Goal: Information Seeking & Learning: Learn about a topic

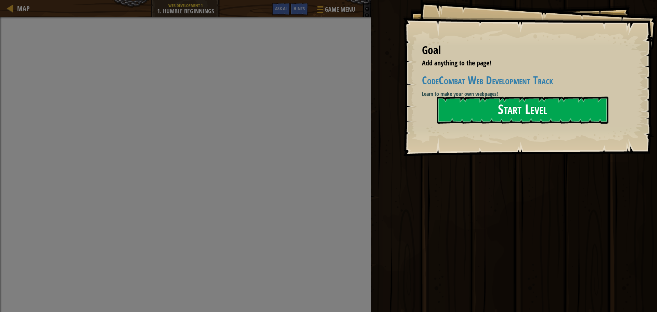
click at [466, 105] on button "Start Level" at bounding box center [522, 110] width 171 height 27
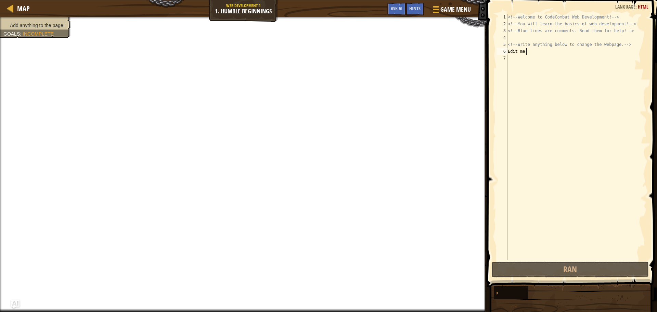
click at [526, 50] on div "<!-- Welcome to CodeCombat Web Development! --> <!-- You will learn the basics …" at bounding box center [577, 144] width 140 height 260
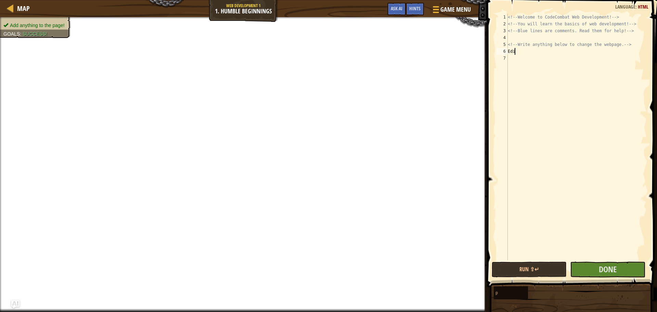
type textarea "E"
type textarea "im hurngry"
click at [544, 56] on div "<!-- Welcome to CodeCombat Web Development! --> <!-- You will learn the basics …" at bounding box center [577, 144] width 140 height 260
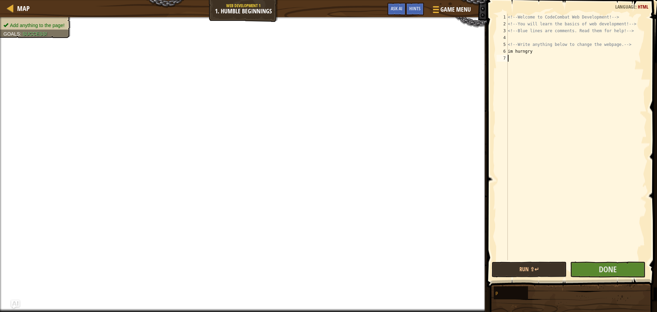
click at [538, 52] on div "<!-- Welcome to CodeCombat Web Development! --> <!-- You will learn the basics …" at bounding box center [577, 144] width 140 height 260
type textarea "im hungry"
click at [591, 273] on button "Done" at bounding box center [607, 270] width 75 height 16
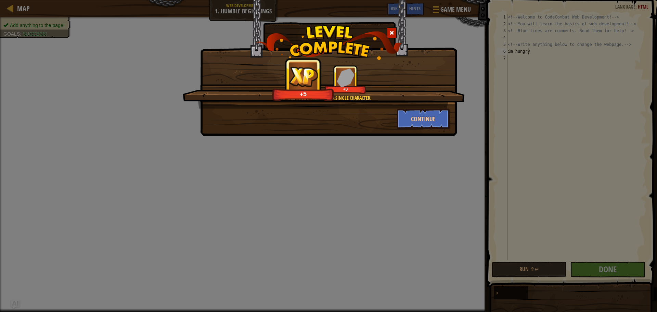
click at [393, 190] on div "Every web page starts with a single character. +5 +0 Continue" at bounding box center [328, 156] width 657 height 312
click at [420, 121] on button "Continue" at bounding box center [423, 119] width 53 height 21
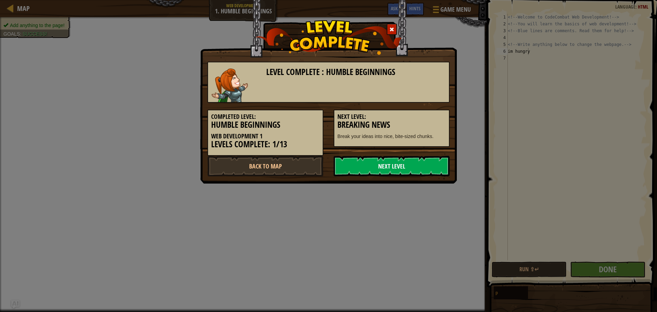
click at [396, 162] on link "Next Level" at bounding box center [392, 166] width 116 height 21
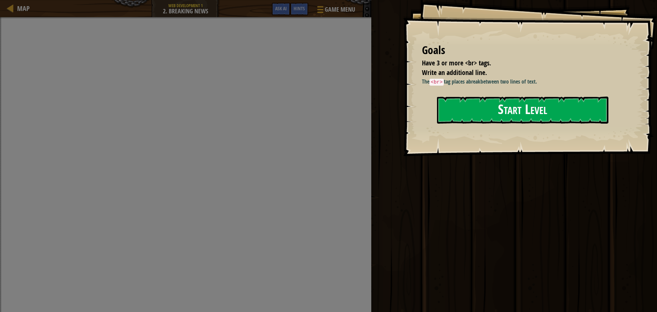
click at [518, 100] on button "Start Level" at bounding box center [522, 110] width 171 height 27
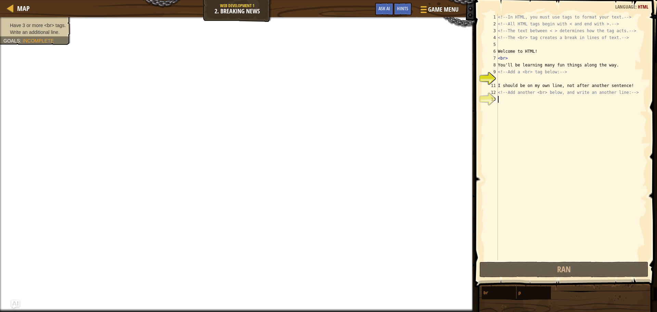
click at [499, 100] on div "<!-- In HTML, you must use tags to format your text. --> <!-- All HTML tags beg…" at bounding box center [572, 144] width 150 height 260
type textarea "br"
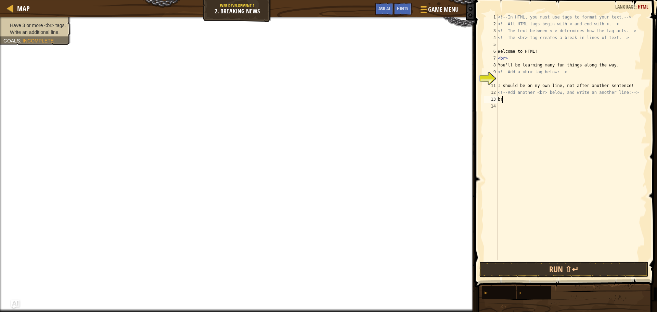
click at [500, 104] on div "<!-- In HTML, you must use tags to format your text. --> <!-- All HTML tags beg…" at bounding box center [572, 144] width 150 height 260
type textarea "br"
click at [497, 114] on div "15" at bounding box center [491, 113] width 14 height 7
click at [498, 111] on div "<!-- In HTML, you must use tags to format your text. --> <!-- All HTML tags beg…" at bounding box center [572, 144] width 150 height 260
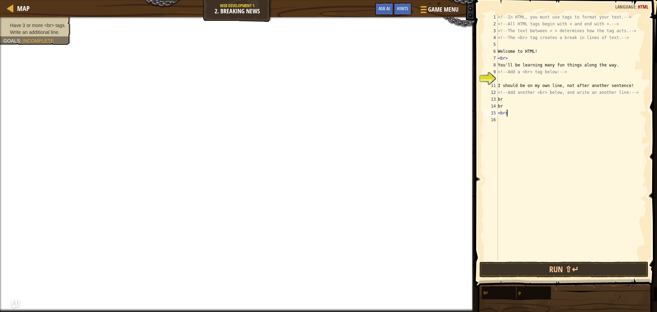
click at [502, 104] on div "<!-- In HTML, you must use tags to format your text. --> <!-- All HTML tags beg…" at bounding box center [572, 144] width 150 height 260
type textarea "b"
type textarea "<br>"
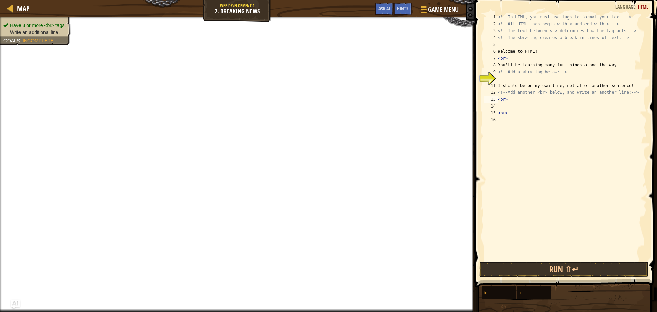
scroll to position [3, 0]
click at [502, 104] on div "<!-- In HTML, you must use tags to format your text. --> <!-- All HTML tags beg…" at bounding box center [572, 144] width 150 height 260
type textarea "<br>"
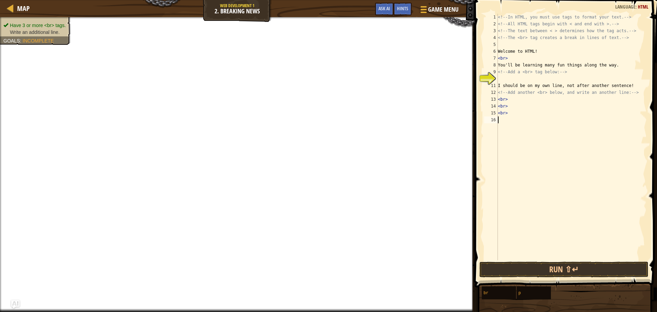
click at [506, 123] on div "<!-- In HTML, you must use tags to format your text. --> <!-- All HTML tags beg…" at bounding box center [572, 144] width 150 height 260
type textarea "h"
type textarea "SDIYBT"
click at [597, 265] on span "Done" at bounding box center [605, 269] width 18 height 11
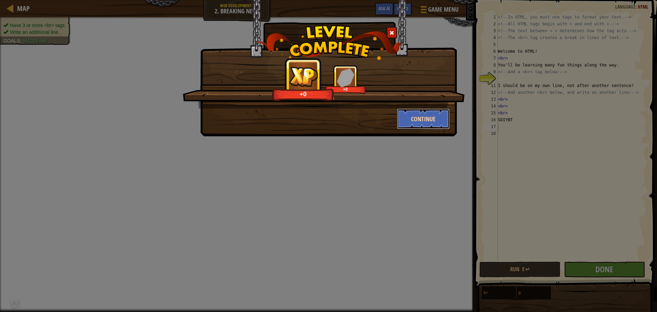
click at [426, 122] on button "Continue" at bounding box center [423, 119] width 53 height 21
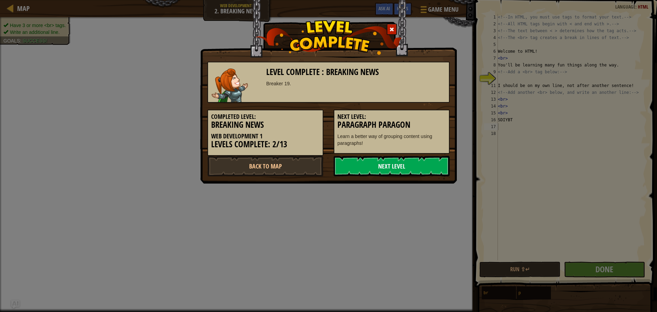
click at [375, 165] on link "Next Level" at bounding box center [392, 166] width 116 height 21
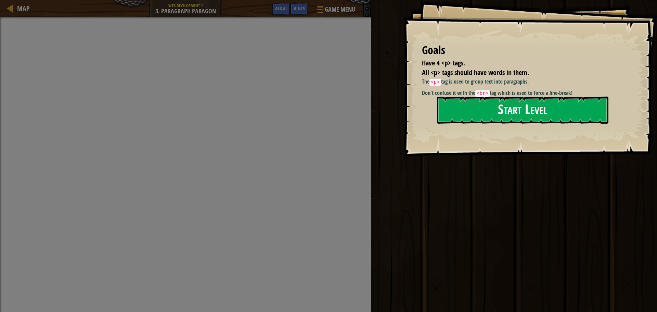
click at [548, 108] on button "Start Level" at bounding box center [522, 110] width 171 height 27
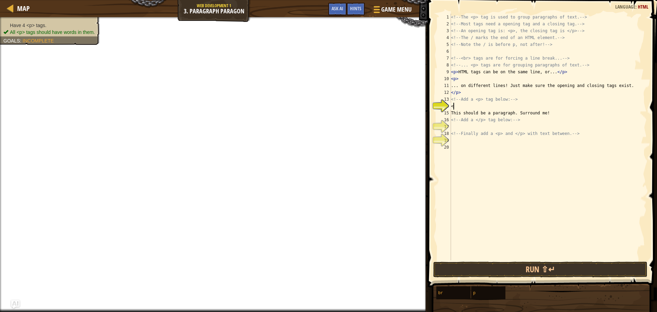
scroll to position [3, 0]
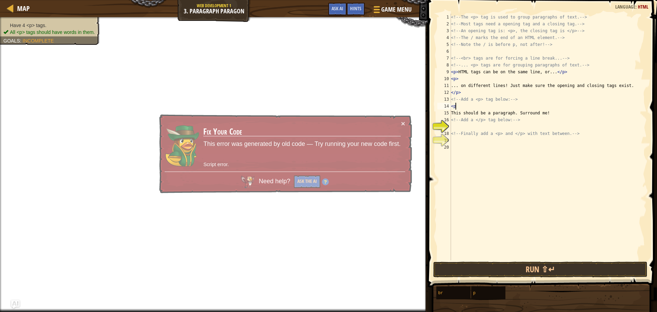
type textarea "<p>"
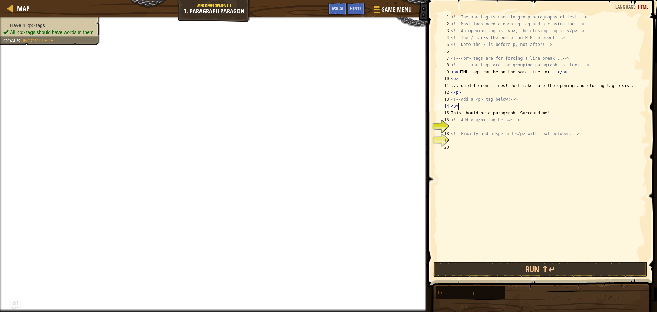
scroll to position [3, 0]
click at [456, 129] on div "<!-- The <p> tag is used to group paragraphs of text. --> <!-- Most tags need a…" at bounding box center [548, 144] width 197 height 260
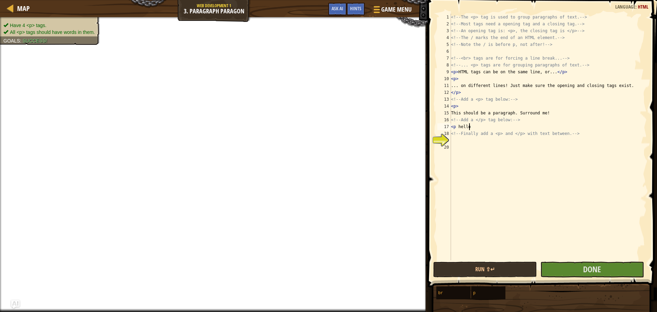
scroll to position [3, 1]
type textarea "<p hello"
click at [603, 268] on button "Done" at bounding box center [592, 270] width 104 height 16
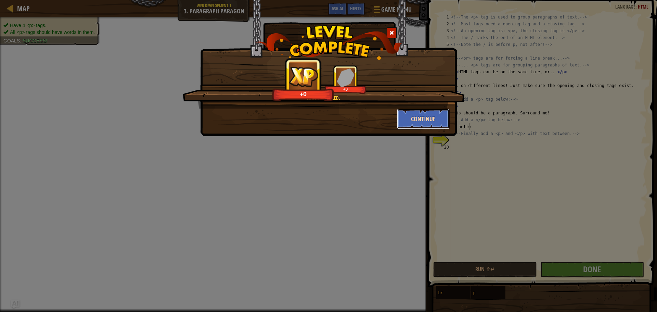
click at [413, 117] on button "Continue" at bounding box center [423, 119] width 53 height 21
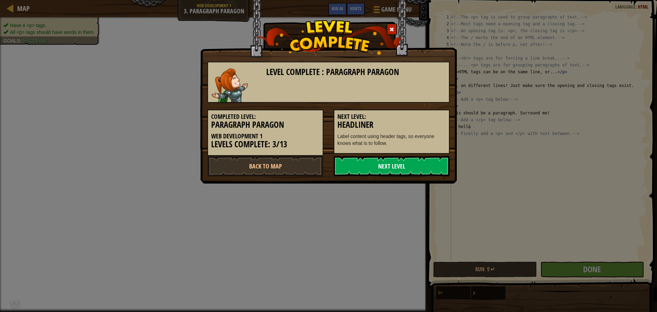
click at [394, 160] on link "Next Level" at bounding box center [392, 166] width 116 height 21
click at [400, 1] on body "Map Web Development 1 3. Paragraph Paragon Game Menu Done Hints Ask AI 1 הההההה…" at bounding box center [328, 0] width 657 height 1
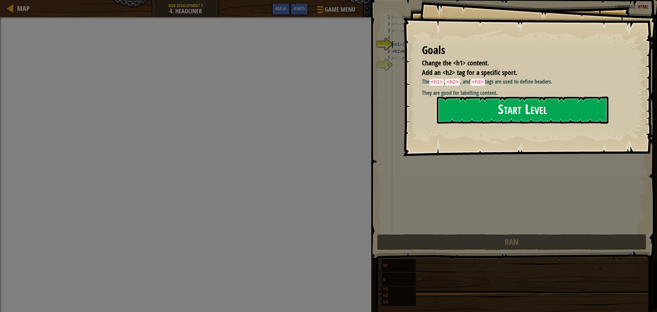
click at [521, 113] on button "Start Level" at bounding box center [522, 110] width 171 height 27
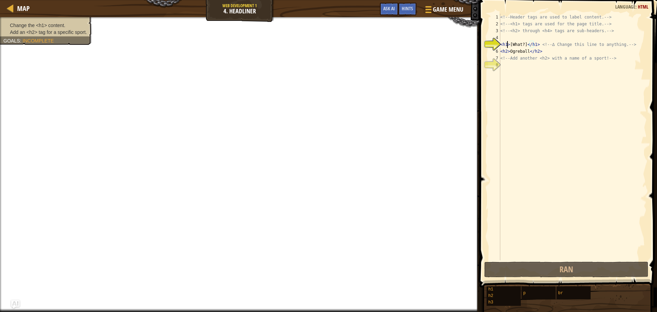
type textarea "<h2>[What?]</h1> <!-- ∆ Change this line to anything. -->"
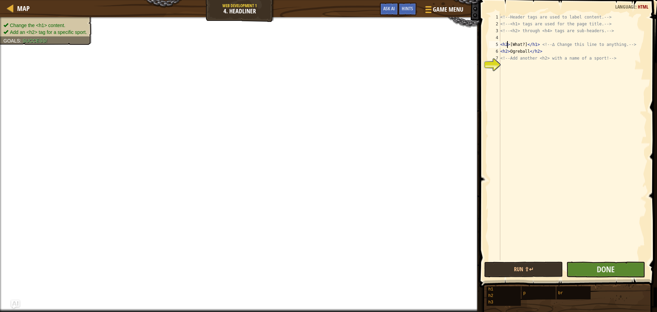
click at [589, 258] on div "<!-- Header tags are used to label content. --> <!-- <h1> tags are used for the…" at bounding box center [573, 144] width 148 height 260
click at [591, 267] on button "Done" at bounding box center [605, 270] width 79 height 16
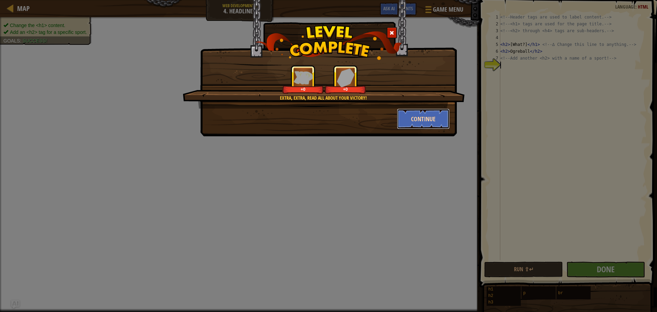
click at [408, 118] on button "Continue" at bounding box center [423, 119] width 53 height 21
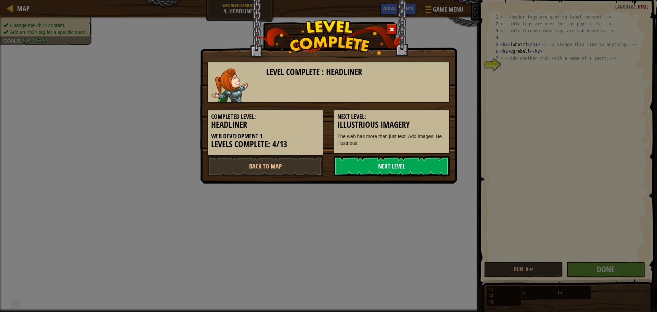
click at [412, 174] on link "Next Level" at bounding box center [392, 166] width 116 height 21
click at [409, 169] on link "Next Level" at bounding box center [392, 166] width 116 height 21
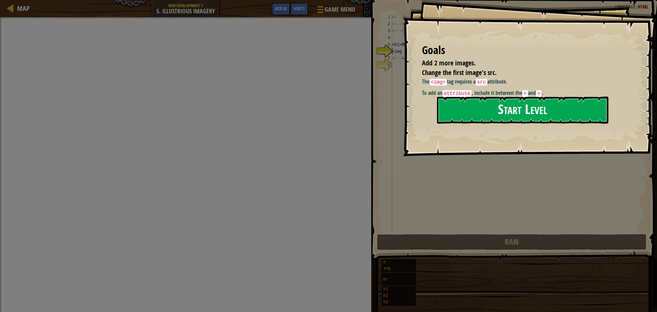
click at [470, 111] on button "Start Level" at bounding box center [522, 110] width 171 height 27
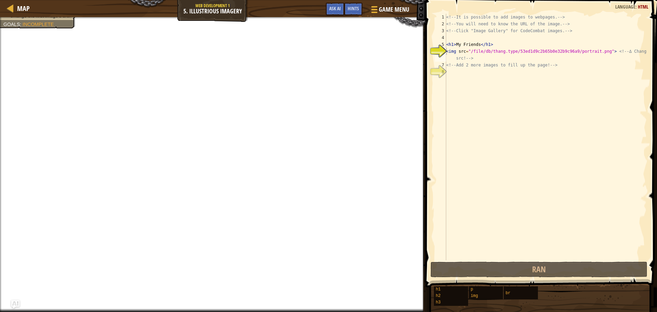
click at [451, 50] on div "<!-- It is possible to add images to webpages. --> <!-- You will need to know t…" at bounding box center [546, 144] width 202 height 260
click at [455, 51] on div "<!-- It is possible to add images to webpages. --> <!-- You will need to know t…" at bounding box center [546, 144] width 202 height 260
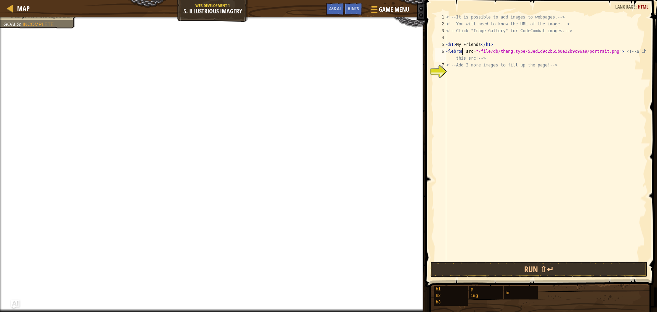
scroll to position [3, 1]
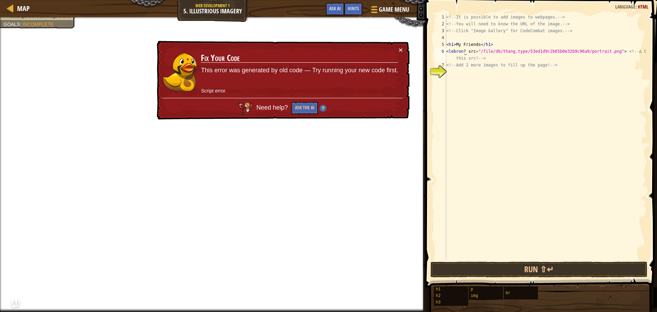
click at [463, 48] on div "<!-- It is possible to add images to webpages. --> <!-- You will need to know t…" at bounding box center [546, 144] width 202 height 260
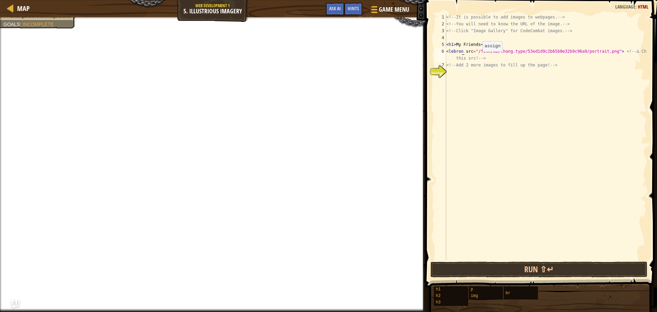
type textarea "<lebron> src="/file/db/thang.type/53ed1d9c2b65b0e32b9c96a9/portrait.png"> <!-- …"
click at [448, 70] on div "<!-- It is possible to add images to webpages. --> <!-- You will need to know t…" at bounding box center [546, 144] width 202 height 260
type textarea "t"
click at [521, 271] on button "Run ⇧↵" at bounding box center [539, 270] width 217 height 16
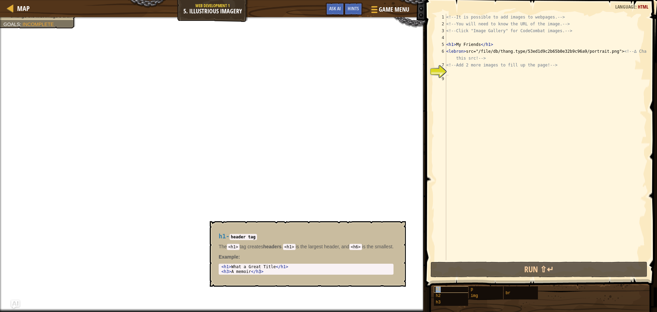
click at [449, 290] on div "h1" at bounding box center [467, 289] width 66 height 7
click at [448, 295] on div "h2" at bounding box center [467, 296] width 66 height 7
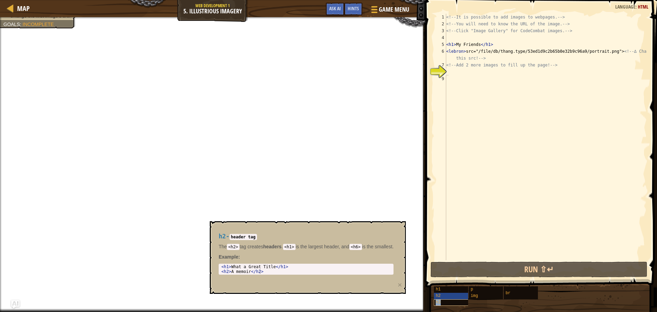
click at [449, 302] on div "h3" at bounding box center [467, 302] width 66 height 7
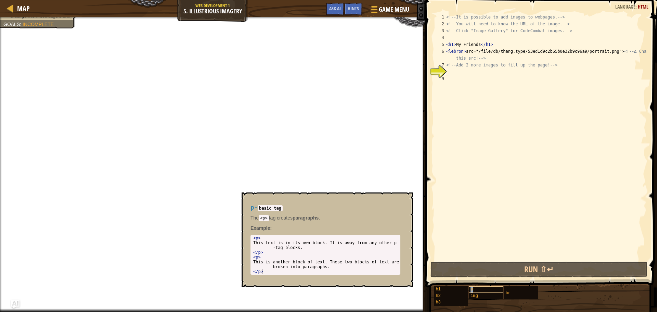
click at [476, 290] on div "p" at bounding box center [502, 289] width 66 height 7
click at [477, 295] on span "img" at bounding box center [475, 295] width 8 height 5
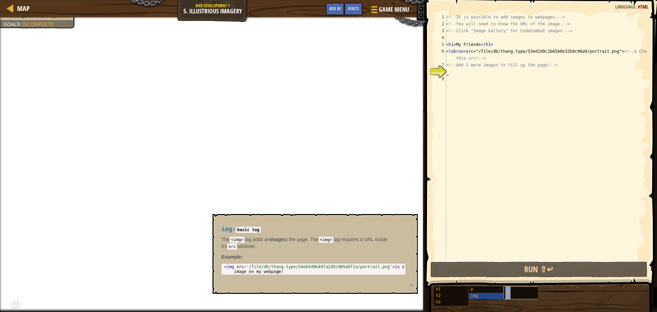
click at [515, 293] on div "br" at bounding box center [537, 292] width 66 height 13
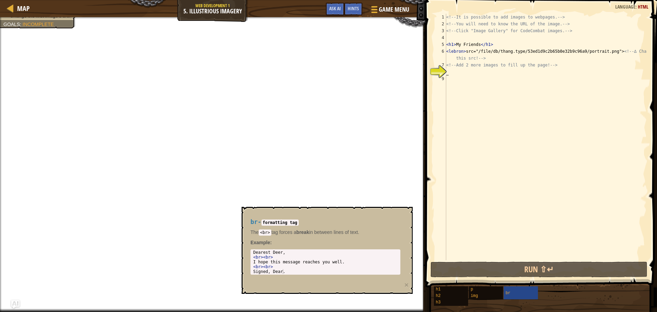
click at [506, 174] on div "<!-- It is possible to add images to webpages. --> <!-- You will need to know t…" at bounding box center [546, 144] width 202 height 260
click at [462, 50] on div "<!-- It is possible to add images to webpages. --> <!-- You will need to know t…" at bounding box center [546, 144] width 202 height 260
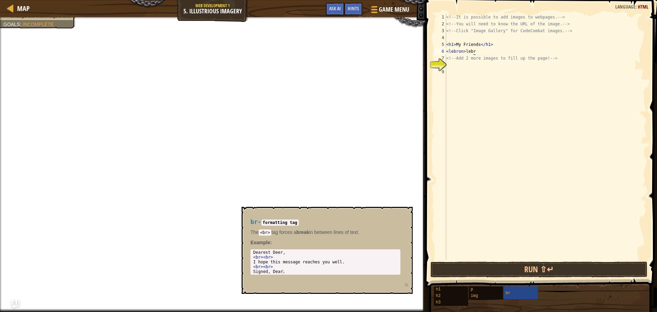
scroll to position [3, 2]
click at [474, 59] on div "<!-- It is possible to add images to webpages. --> <!-- You will need to know t…" at bounding box center [546, 144] width 202 height 260
type textarea "<!-- Add 2 more images to fill up the page! -->"
click at [451, 64] on div "<!-- It is possible to add images to webpages. --> <!-- You will need to know t…" at bounding box center [546, 144] width 202 height 260
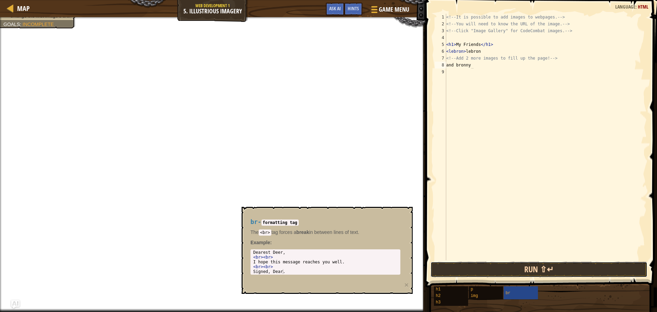
click at [563, 267] on button "Run ⇧↵" at bounding box center [539, 270] width 217 height 16
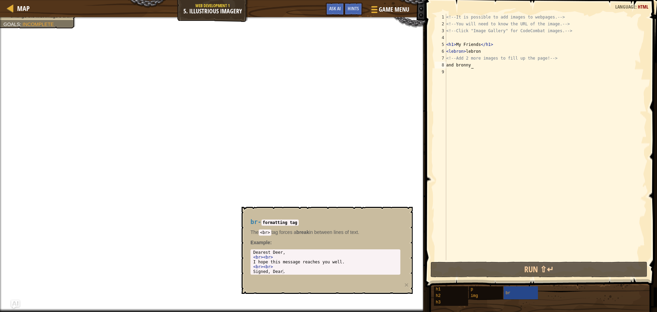
click at [477, 67] on div "<!-- It is possible to add images to webpages. --> <!-- You will need to know t…" at bounding box center [546, 144] width 202 height 260
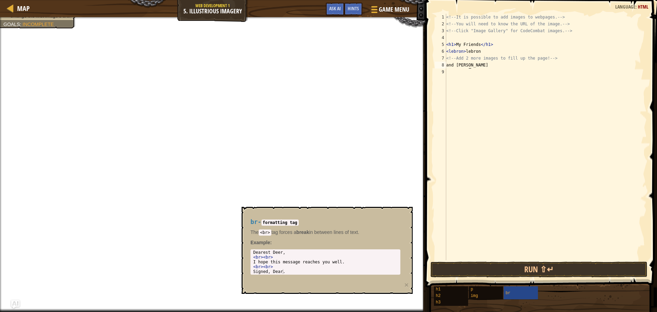
scroll to position [3, 1]
type textarea "a"
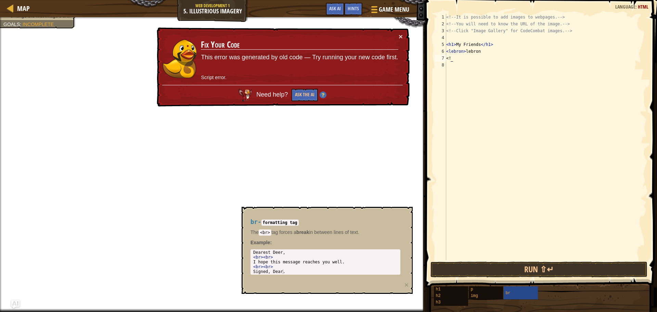
type textarea "<"
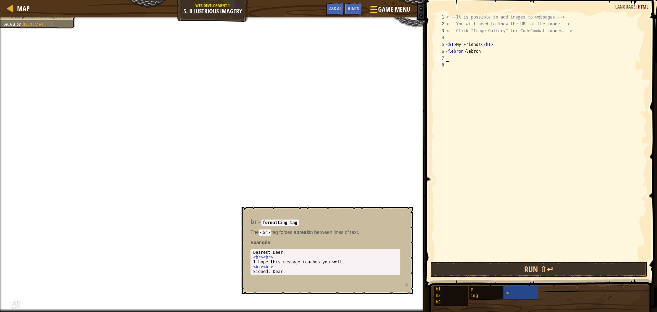
click at [389, 10] on span "Game Menu" at bounding box center [394, 9] width 32 height 9
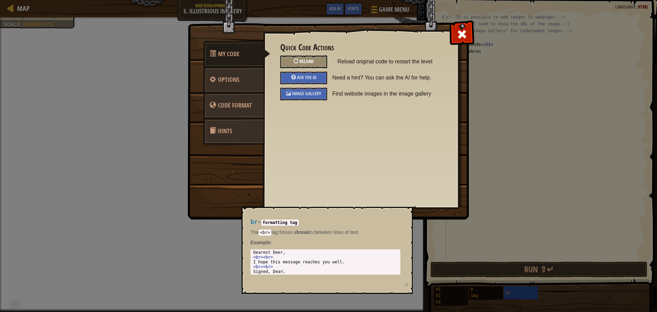
click at [302, 58] on div "Reload" at bounding box center [303, 61] width 47 height 13
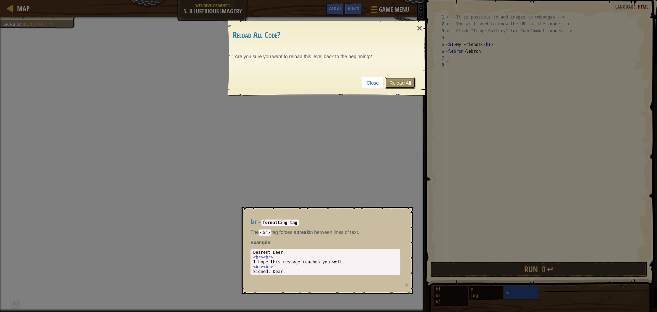
click at [412, 84] on link "Reload All" at bounding box center [400, 83] width 30 height 12
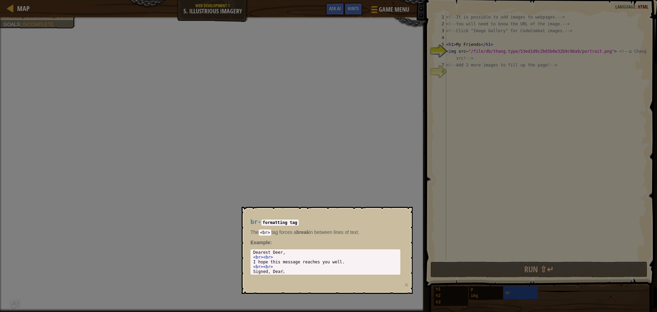
type textarea "<img src="/file/db/thang.type/53ed1d9c2b65b0e32b9c96a9/portrait.png"> <!-- ∆ Ch…"
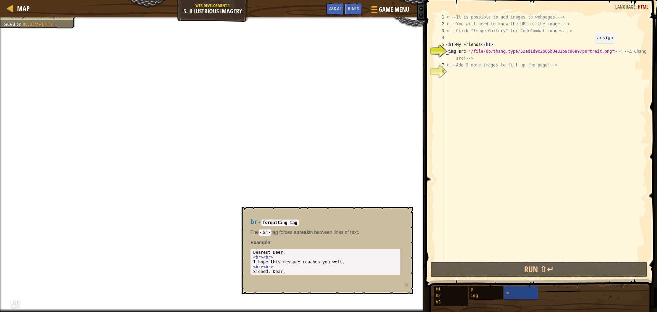
click at [589, 50] on div "<!-- It is possible to add images to webpages. --> <!-- You will need to know t…" at bounding box center [546, 144] width 202 height 260
drag, startPoint x: 598, startPoint y: 49, endPoint x: 557, endPoint y: 49, distance: 41.4
click at [557, 49] on div "<!-- It is possible to add images to webpages. --> <!-- You will need to know t…" at bounding box center [546, 144] width 202 height 260
click at [587, 81] on div "<!-- It is possible to add images to webpages. --> <!-- You will need to know t…" at bounding box center [546, 144] width 202 height 260
drag, startPoint x: 648, startPoint y: 50, endPoint x: 622, endPoint y: 50, distance: 26.4
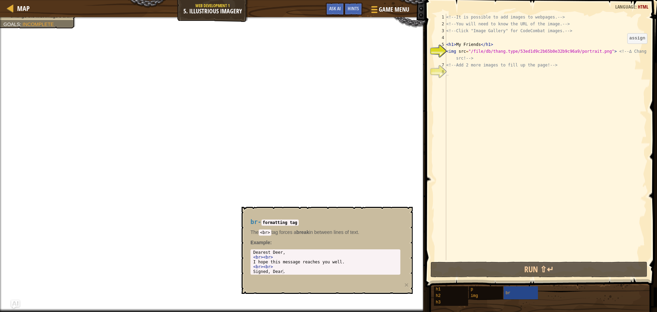
click at [622, 50] on div "1 2 3 4 5 6 7 8 <!-- It is possible to add images to webpages. --> <!-- You wil…" at bounding box center [540, 156] width 234 height 307
drag, startPoint x: 601, startPoint y: 52, endPoint x: 447, endPoint y: 48, distance: 154.7
click at [447, 48] on div "<!-- It is possible to add images to webpages. --> <!-- You will need to know t…" at bounding box center [546, 144] width 202 height 260
type textarea "<img src="/file/db/thang.type/53ed1d9c2b65b0e32b9c96a9/portrait.png"> <!-- ∆ Ch…"
click at [450, 72] on div "<!-- It is possible to add images to webpages. --> <!-- You will need to know t…" at bounding box center [546, 144] width 202 height 260
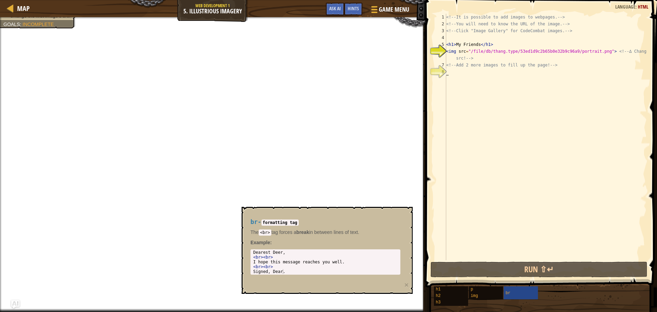
paste textarea "<img src="/file/db/thang.type/53ed1d9c2b65b0e32b9c96a9/portrait.png">"
type textarea "<img src="/file/db/thang.type/53ed1d9c2b65b0e32b9c96a9/portrait.png">"
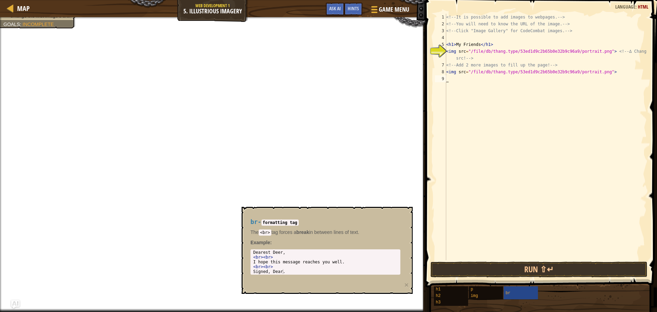
click at [486, 113] on div "<!-- It is possible to add images to webpages. --> <!-- You will need to know t…" at bounding box center [546, 144] width 202 height 260
click at [447, 54] on div "<!-- It is possible to add images to webpages. --> <!-- You will need to know t…" at bounding box center [546, 144] width 202 height 260
click at [643, 53] on div "<!-- It is possible to add images to webpages. --> <!-- You will need to know t…" at bounding box center [546, 144] width 202 height 260
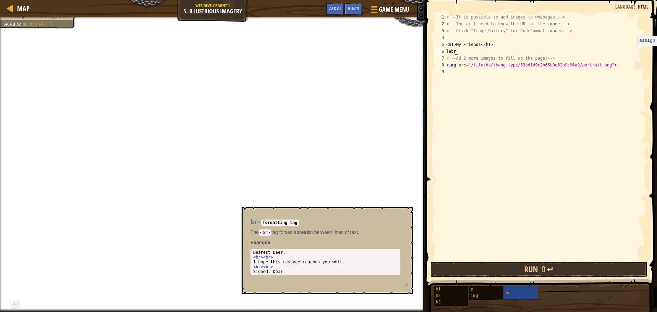
scroll to position [3, 1]
click at [604, 66] on div "<!-- It is possible to add images to webpages. --> <!-- You will need to know t…" at bounding box center [546, 144] width 202 height 260
type textarea "<"
type textarea "b"
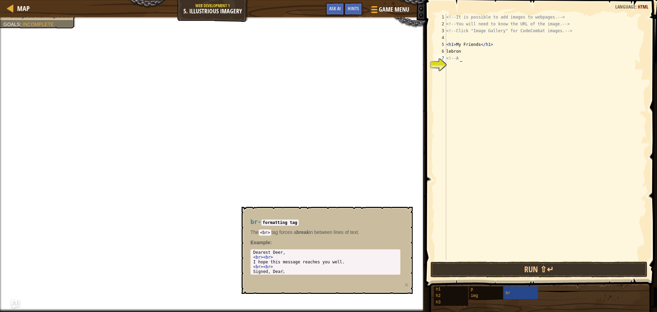
type textarea "<"
type textarea "l"
type textarea "<"
type textarea "<!-- Click "Image Gallery""
click at [394, 11] on span "Game Menu" at bounding box center [394, 9] width 32 height 9
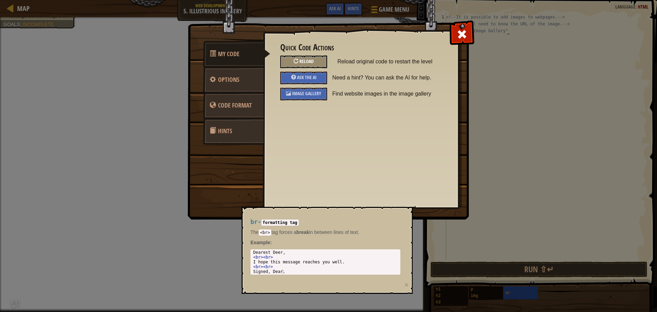
click at [306, 63] on span "Reload" at bounding box center [306, 61] width 14 height 7
